Goal: Transaction & Acquisition: Purchase product/service

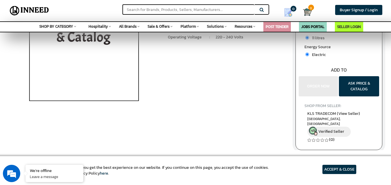
scroll to position [62, 0]
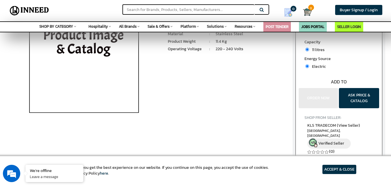
click at [361, 98] on button "ASK PRICE & CATALOG" at bounding box center [359, 98] width 40 height 20
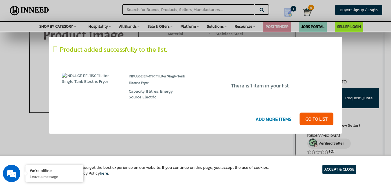
scroll to position [0, 0]
click at [316, 120] on link "GO T0 LIST" at bounding box center [316, 119] width 34 height 13
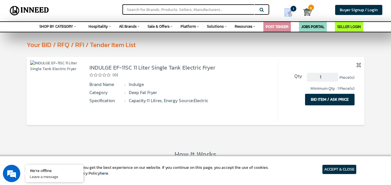
click at [339, 101] on button "BID ITEM / ASK PRICE" at bounding box center [329, 100] width 49 height 12
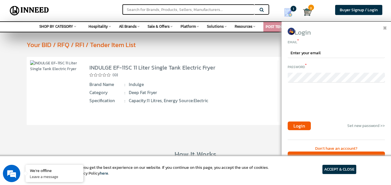
click at [385, 28] on img at bounding box center [384, 28] width 3 height 3
